Goal: Information Seeking & Learning: Compare options

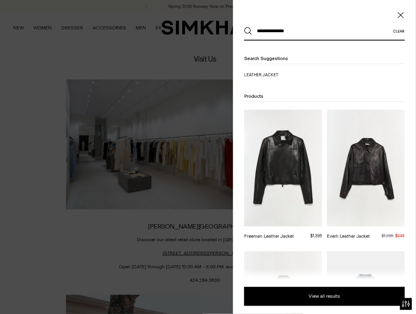
type input "**********"
click at [244, 27] on button "Search" at bounding box center [248, 31] width 8 height 8
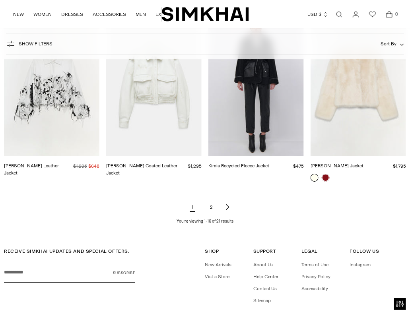
scroll to position [676, 0]
click at [208, 208] on link "2" at bounding box center [212, 207] width 16 height 16
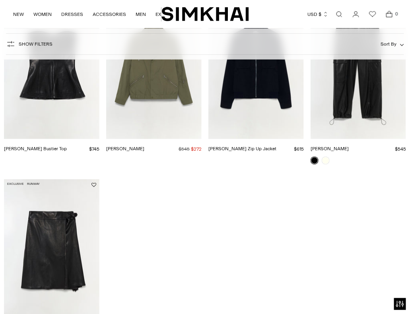
scroll to position [40, 0]
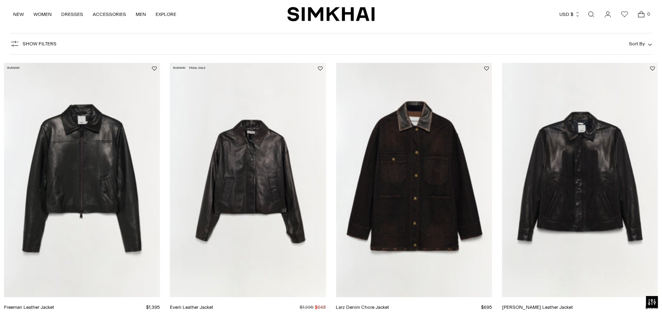
scroll to position [80, 0]
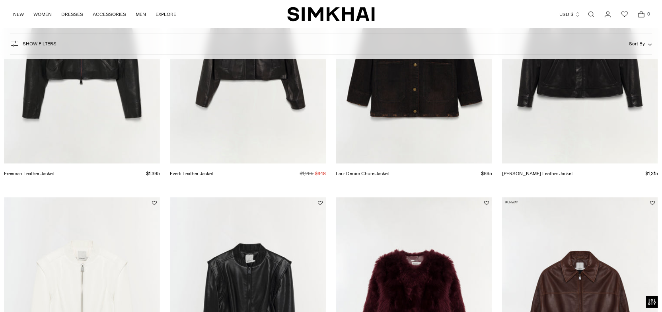
scroll to position [385, 0]
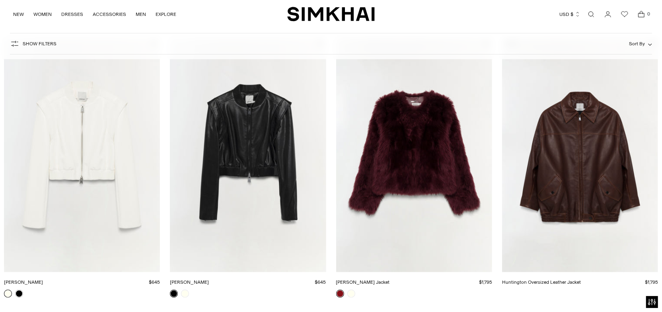
click at [575, 279] on link "Huntington Oversized Leather Jacket" at bounding box center [541, 282] width 79 height 6
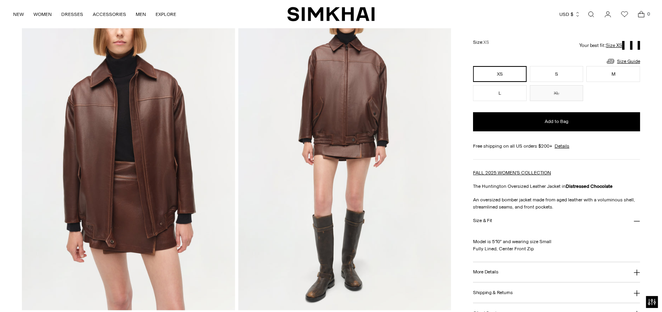
scroll to position [79, 0]
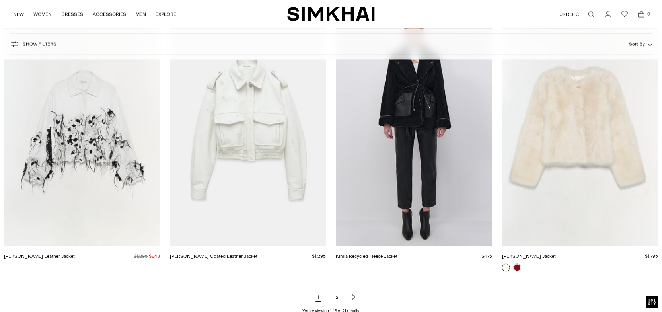
scroll to position [994, 0]
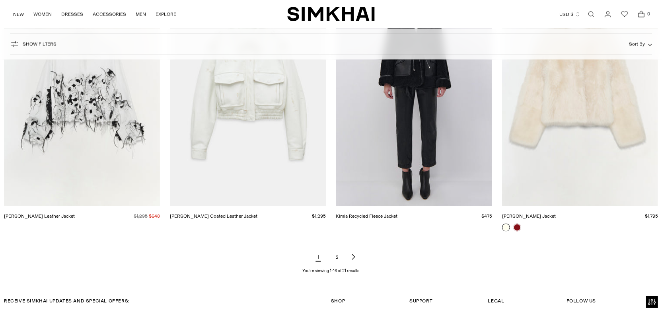
click at [337, 255] on link "2" at bounding box center [337, 257] width 16 height 16
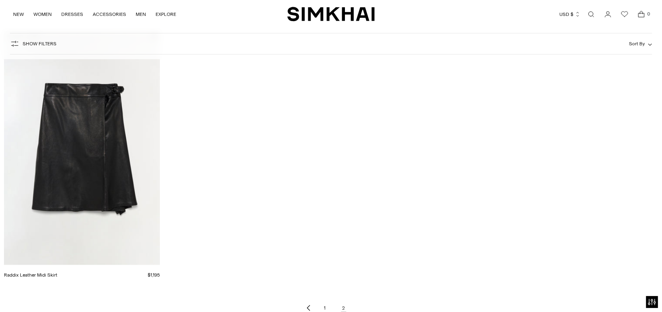
scroll to position [397, 0]
